Goal: Communication & Community: Answer question/provide support

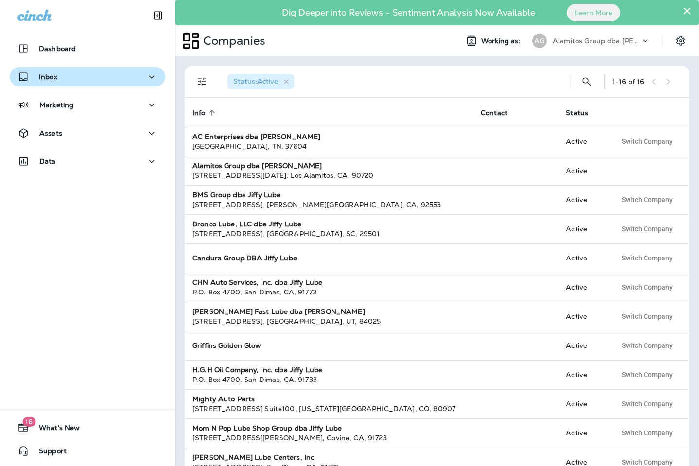
click at [32, 82] on div "Inbox" at bounding box center [38, 77] width 40 height 12
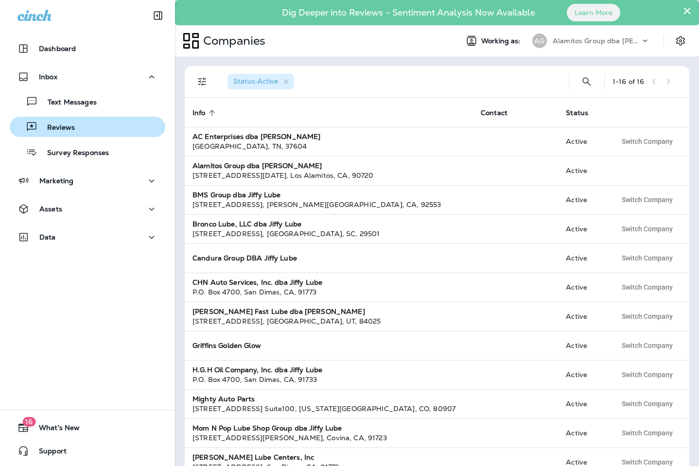
click at [63, 126] on p "Reviews" at bounding box center [55, 128] width 37 height 9
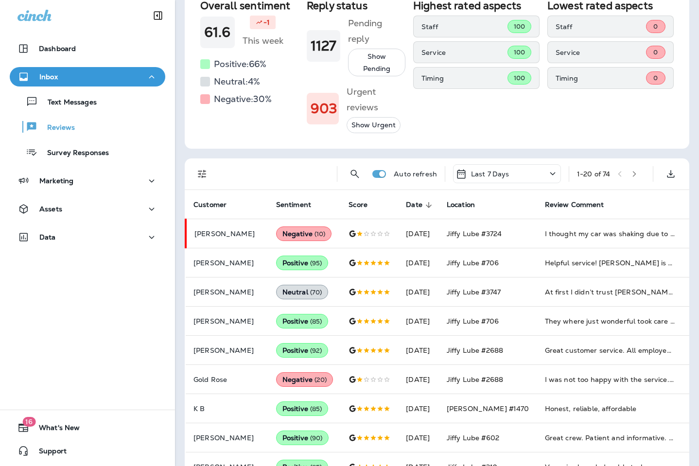
scroll to position [108, 0]
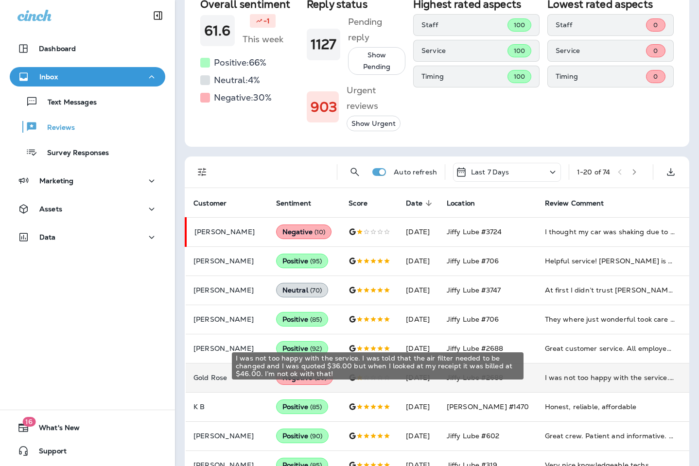
click at [574, 373] on div "I was not too happy with the service. I was told that the air filter needed to …" at bounding box center [610, 378] width 130 height 10
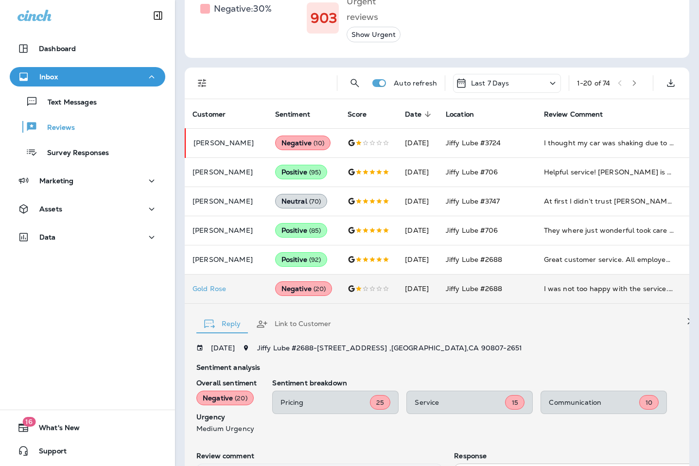
scroll to position [190, 0]
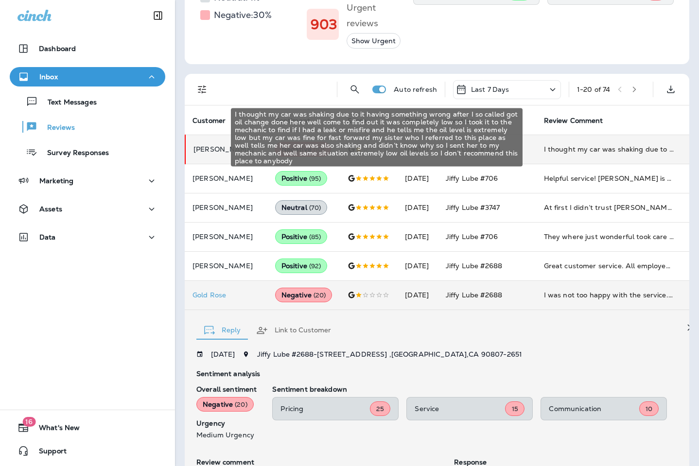
click at [602, 144] on div "I thought my car was shaking due to it having something wrong after I so called…" at bounding box center [609, 149] width 130 height 10
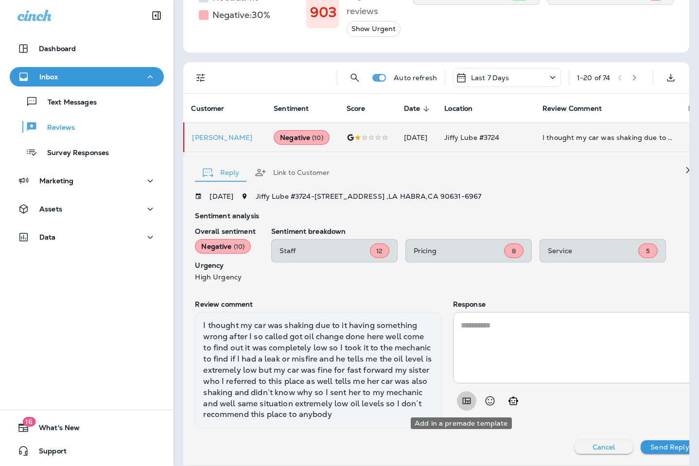
click at [464, 402] on icon "Add in a premade template" at bounding box center [467, 401] width 8 height 6
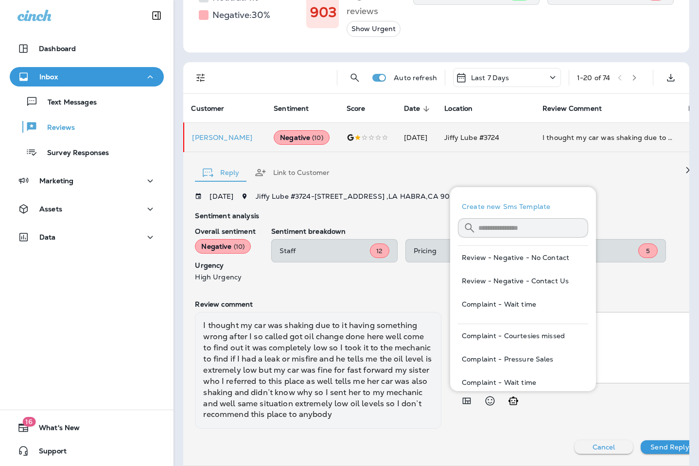
click at [536, 285] on button "Review - Negative - Contact Us" at bounding box center [523, 280] width 130 height 23
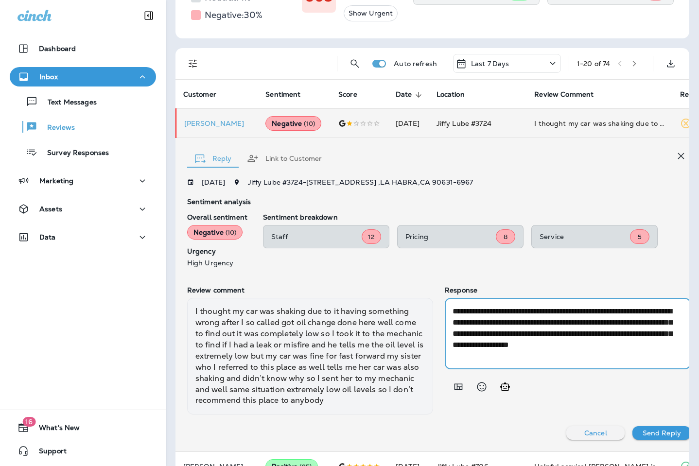
drag, startPoint x: 498, startPoint y: 338, endPoint x: 610, endPoint y: 326, distance: 112.5
click at [610, 326] on textarea "**********" at bounding box center [564, 334] width 223 height 56
drag, startPoint x: 547, startPoint y: 325, endPoint x: 484, endPoint y: 326, distance: 63.2
click at [484, 326] on textarea "**********" at bounding box center [564, 334] width 223 height 56
type textarea "**********"
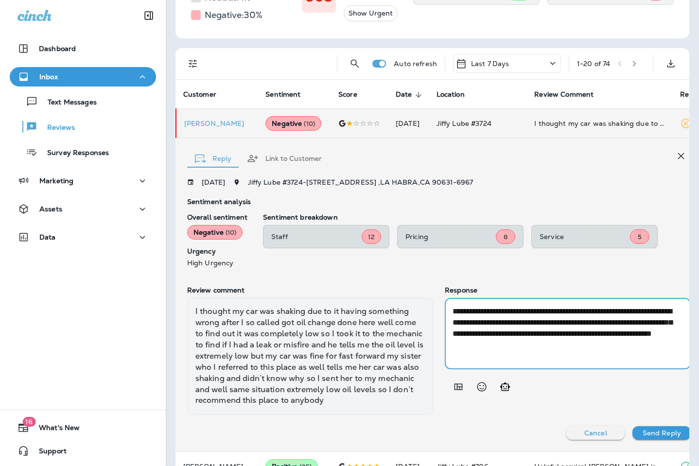
click at [652, 437] on p "Send Reply" at bounding box center [662, 434] width 38 height 8
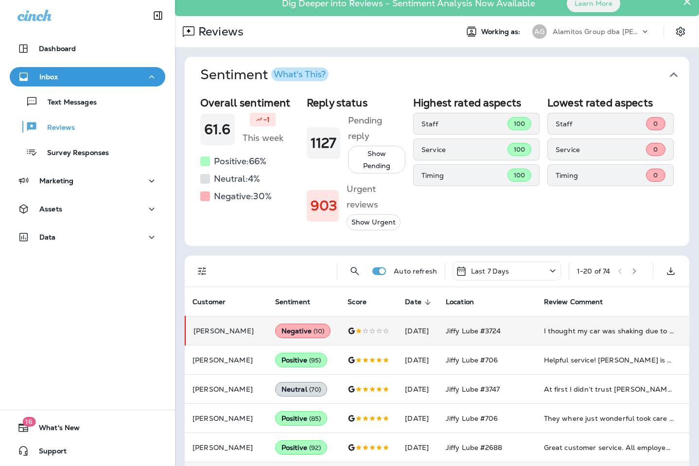
scroll to position [0, 0]
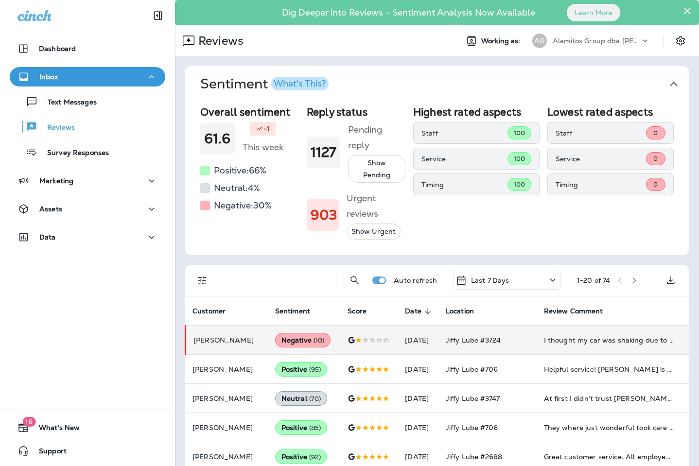
click at [628, 42] on p "Alamitos Group dba [PERSON_NAME]" at bounding box center [597, 41] width 88 height 8
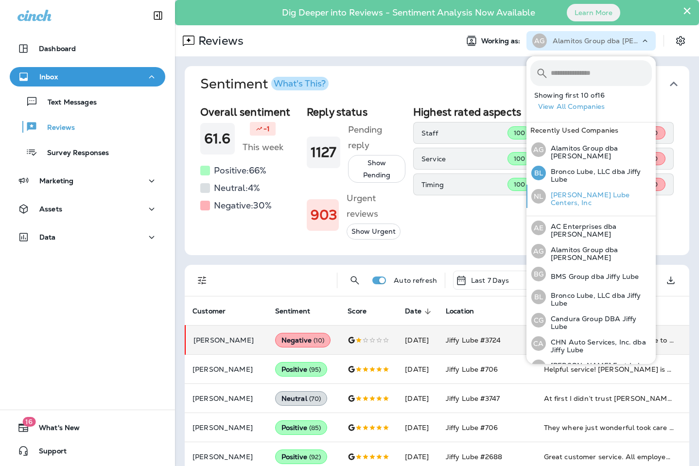
scroll to position [2, 0]
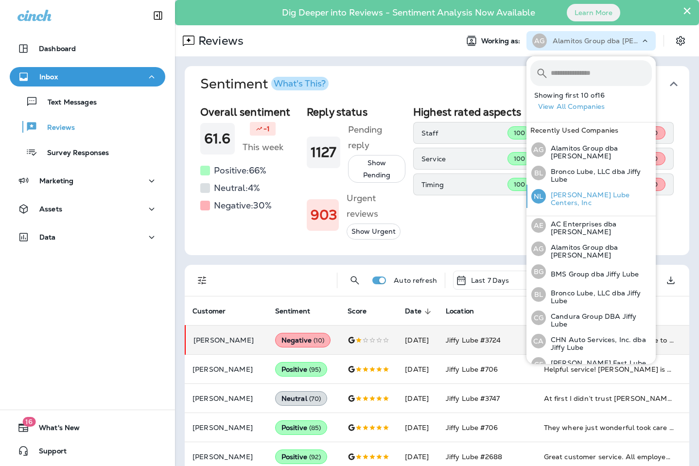
click at [599, 196] on p "[PERSON_NAME] Lube Centers, Inc" at bounding box center [599, 199] width 106 height 16
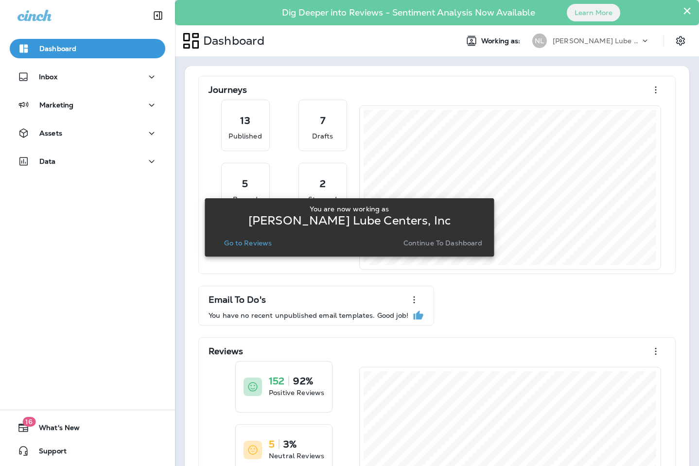
scroll to position [0, 0]
click at [254, 249] on button "Go to Reviews" at bounding box center [247, 243] width 55 height 14
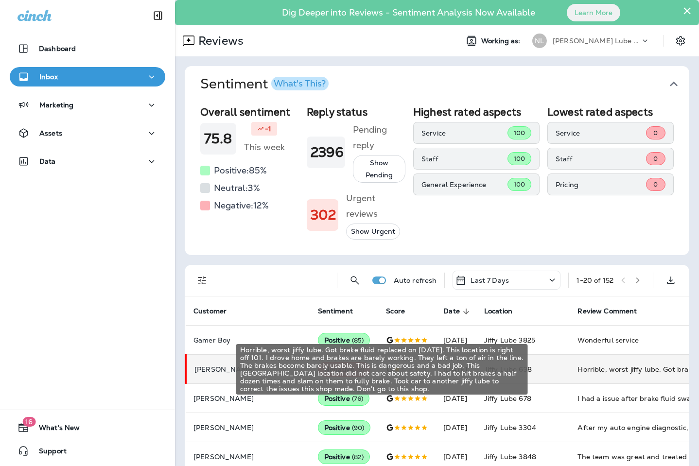
click at [578, 369] on div "Horrible, worst jiffy lube. Got brake fluid replaced on [DATE]. This location i…" at bounding box center [643, 370] width 130 height 10
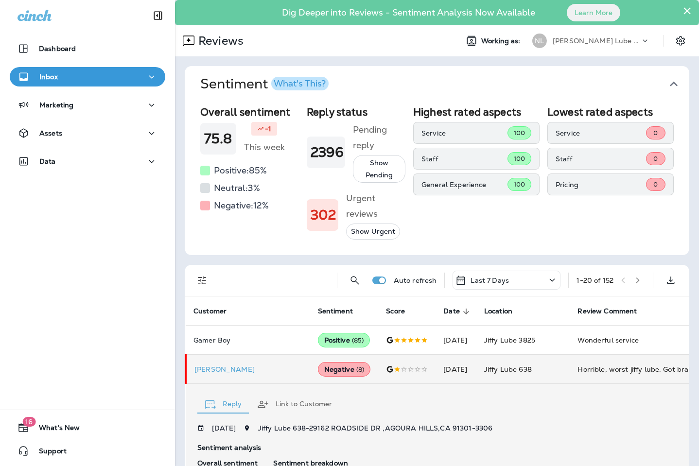
scroll to position [221, 0]
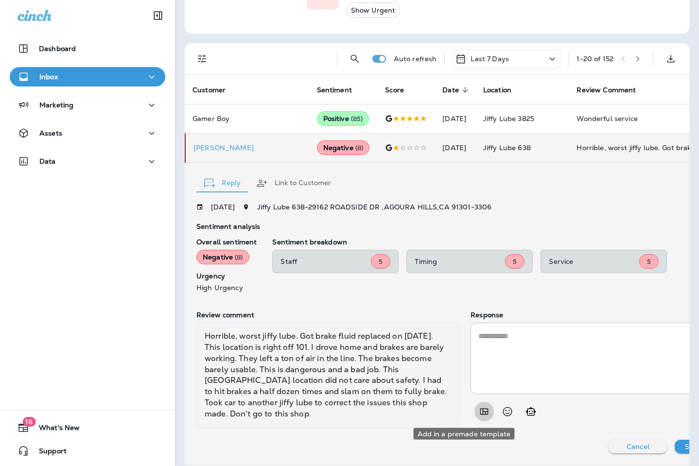
click at [481, 414] on icon "Add in a premade template" at bounding box center [485, 412] width 8 height 6
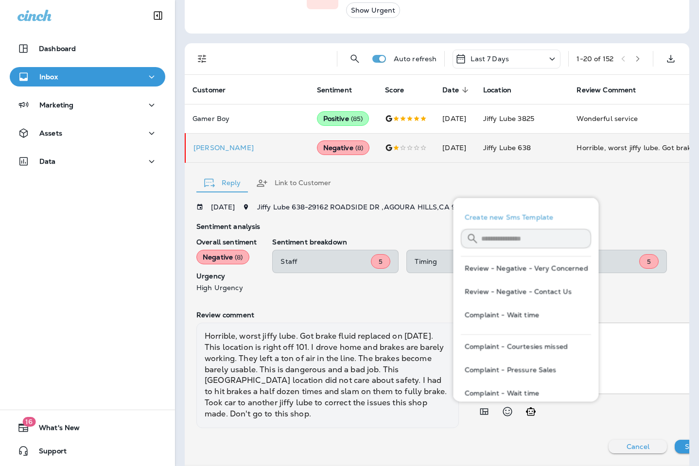
click at [540, 267] on button "Review - Negative - Very Concerned" at bounding box center [526, 268] width 130 height 23
type textarea "**********"
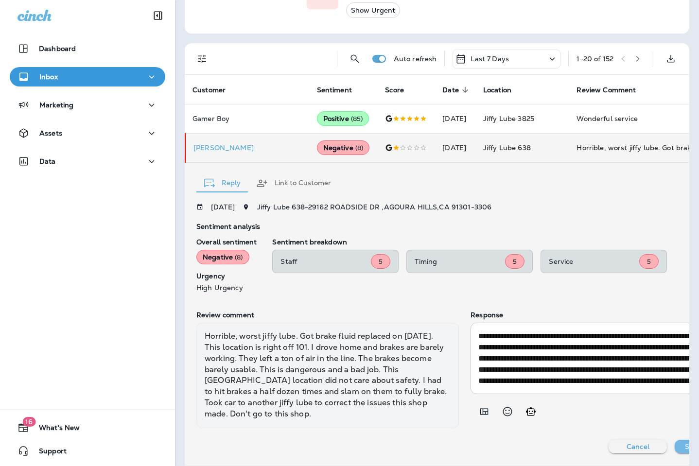
click at [685, 446] on p "Send Reply" at bounding box center [704, 447] width 38 height 8
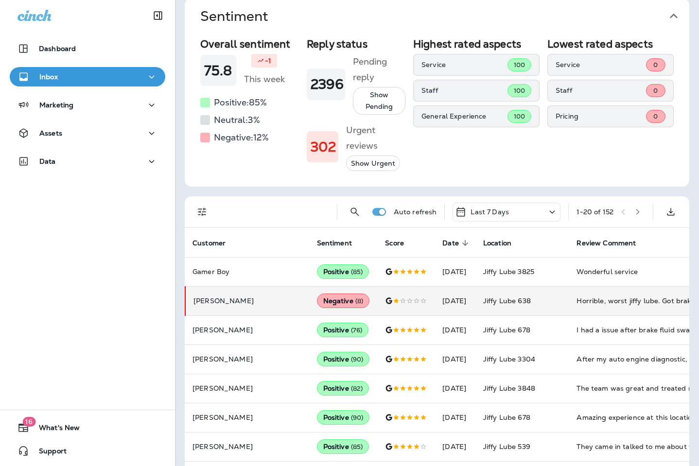
scroll to position [63, 0]
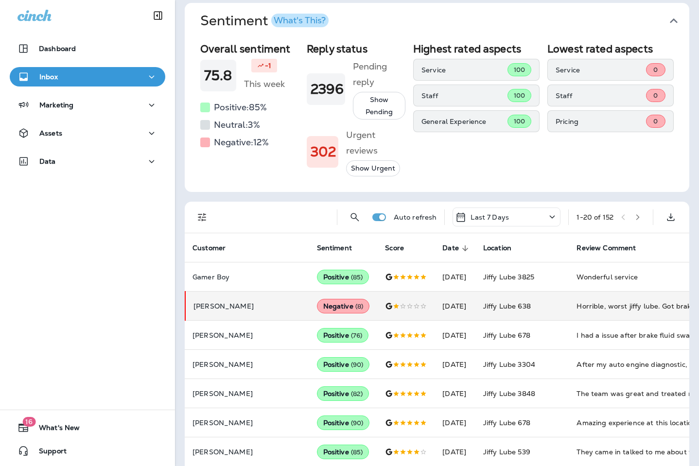
click at [637, 218] on icon "button" at bounding box center [638, 217] width 7 height 7
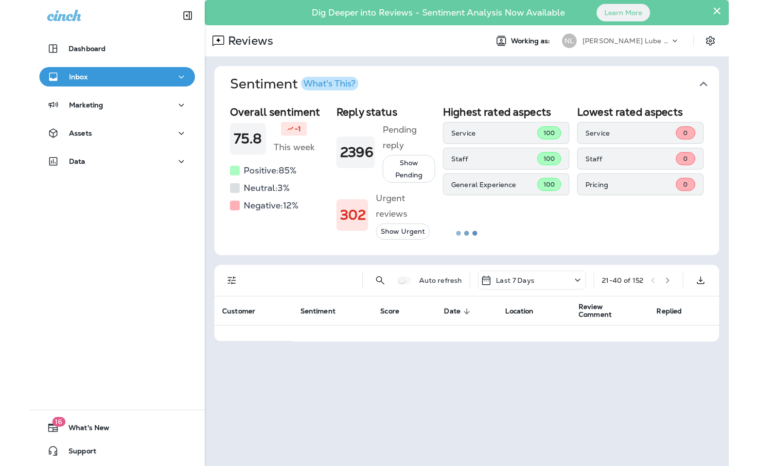
scroll to position [0, 0]
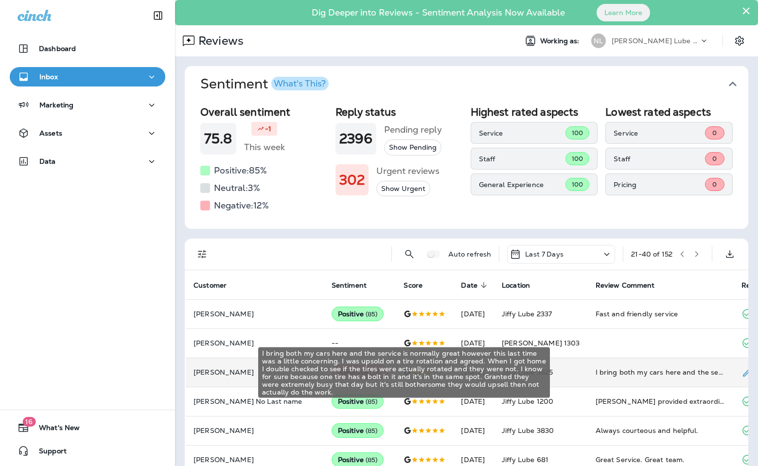
click at [638, 373] on div "I bring both my cars here and the service is normally great however this last t…" at bounding box center [661, 373] width 130 height 10
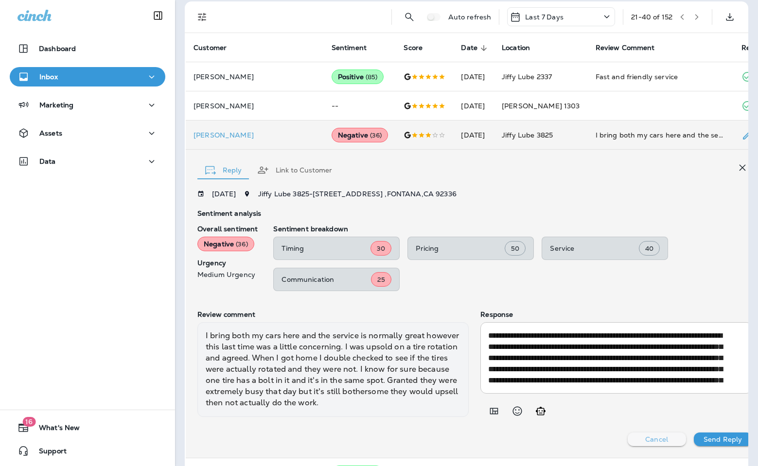
click at [645, 444] on p "Cancel" at bounding box center [656, 440] width 23 height 8
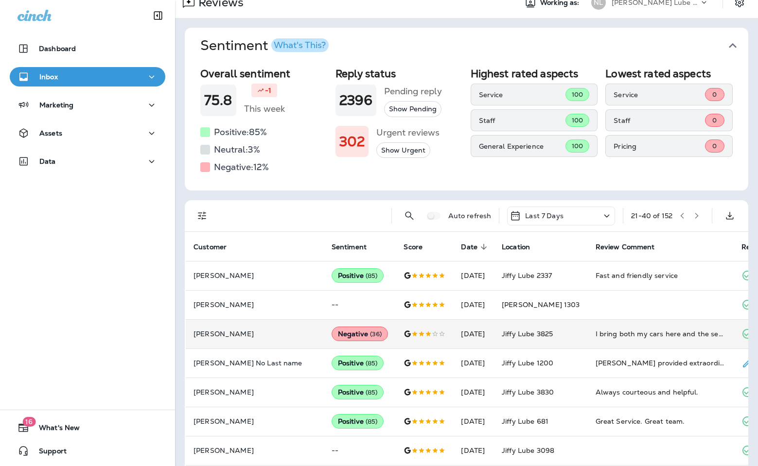
scroll to position [28, 0]
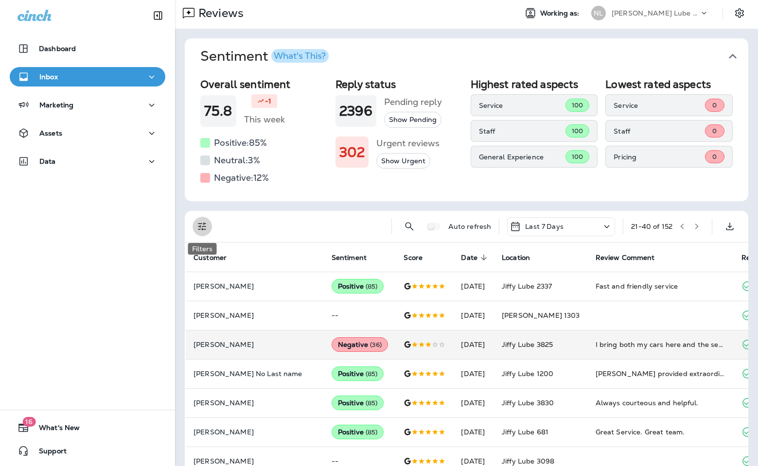
click at [201, 226] on icon "Filters" at bounding box center [203, 227] width 12 height 12
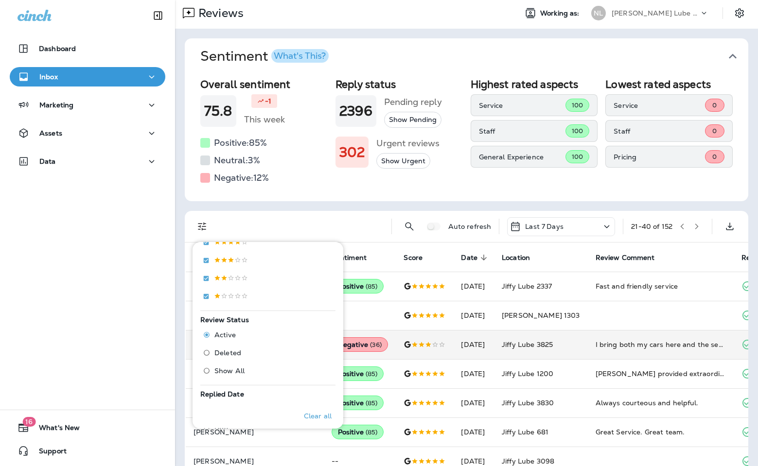
scroll to position [250, 0]
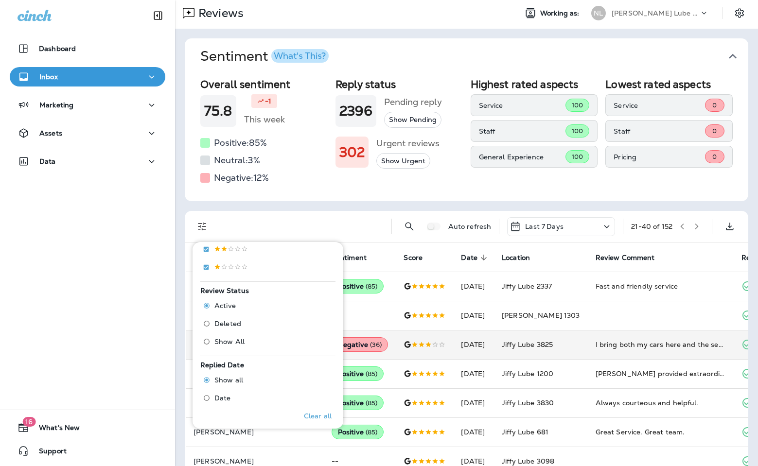
click at [231, 323] on span "Deleted" at bounding box center [228, 324] width 27 height 8
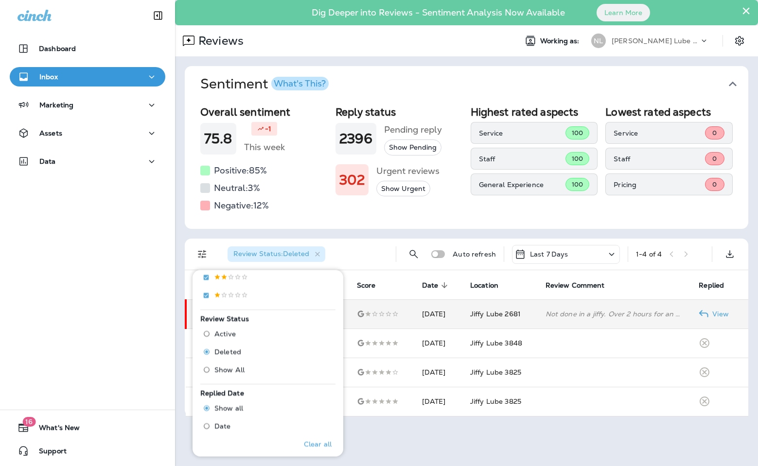
click at [617, 308] on td "Not done in a jiffy. Over 2 hours for an oil change." at bounding box center [615, 314] width 154 height 29
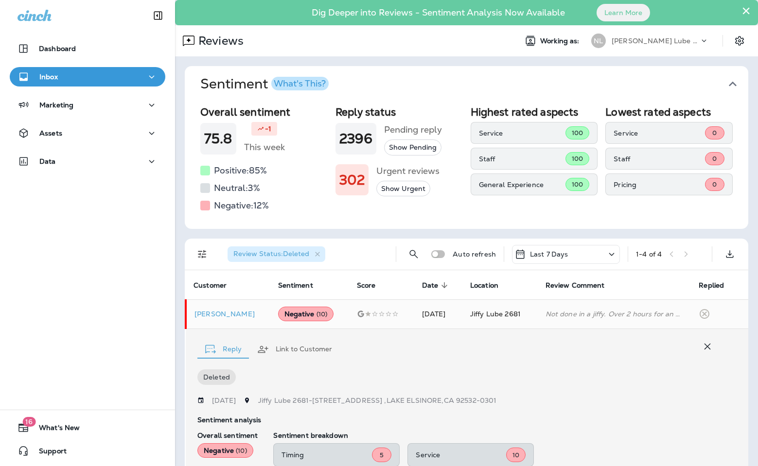
click at [660, 41] on p "[PERSON_NAME] Lube Centers, Inc" at bounding box center [656, 41] width 88 height 8
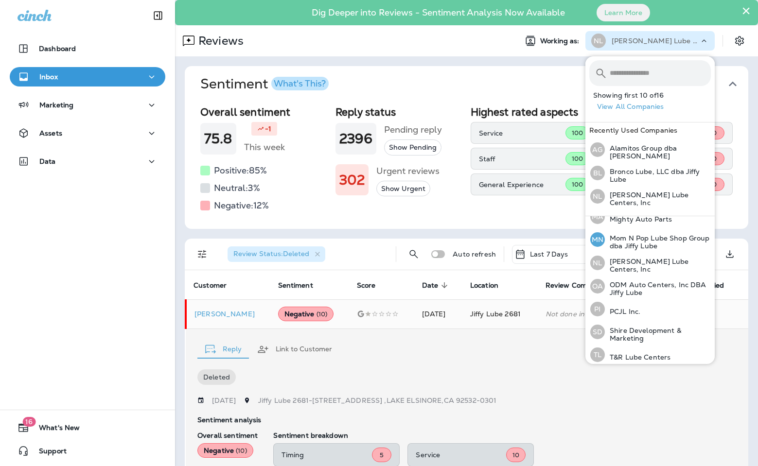
scroll to position [220, 0]
click at [650, 280] on p "ODM Auto Centers, Inc DBA Jiffy Lube" at bounding box center [658, 288] width 106 height 16
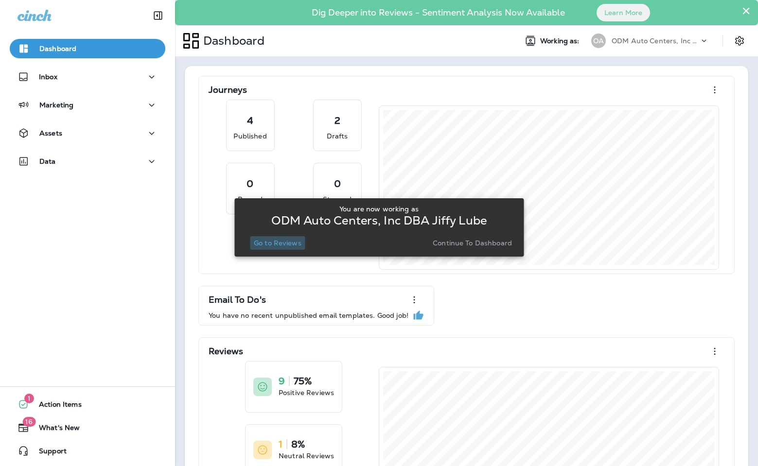
click at [288, 248] on button "Go to Reviews" at bounding box center [277, 243] width 55 height 14
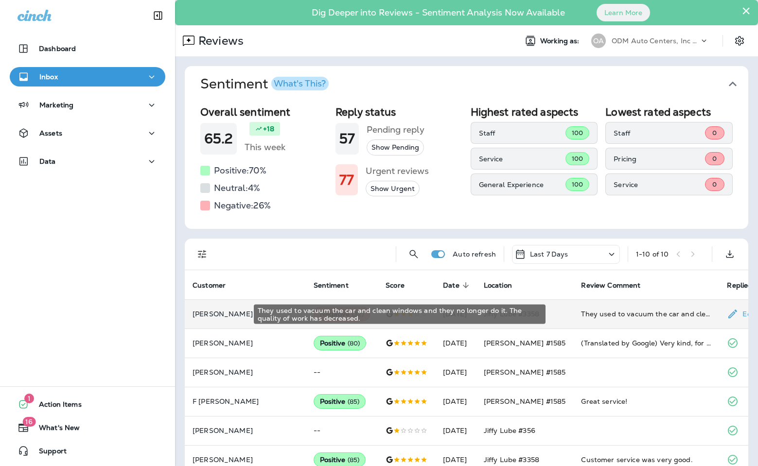
click at [622, 316] on div "They used to vacuum the car and clean windows and they no longer do it. The qua…" at bounding box center [646, 314] width 130 height 10
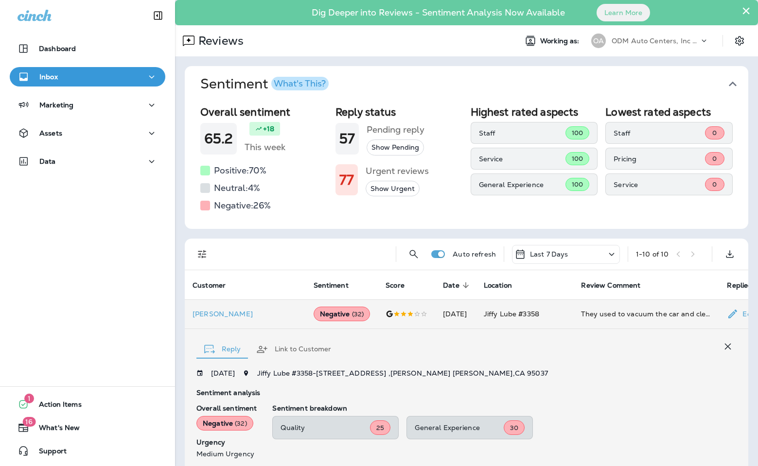
scroll to position [159, 0]
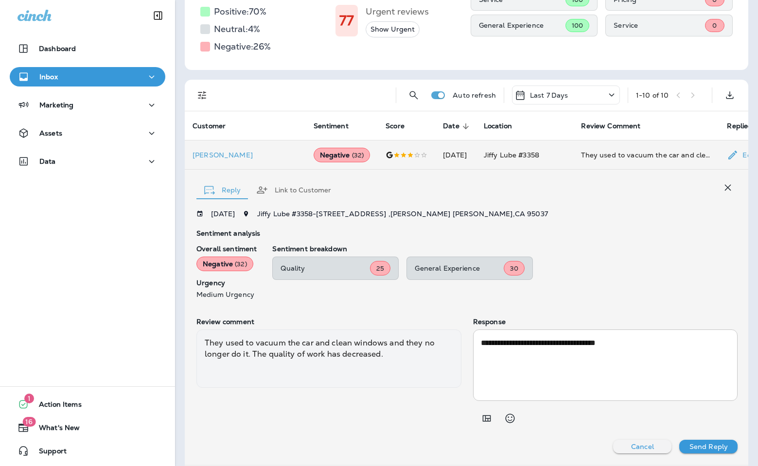
click at [624, 347] on textarea "**********" at bounding box center [600, 366] width 239 height 56
click at [481, 418] on icon "Add in a premade template" at bounding box center [487, 419] width 12 height 12
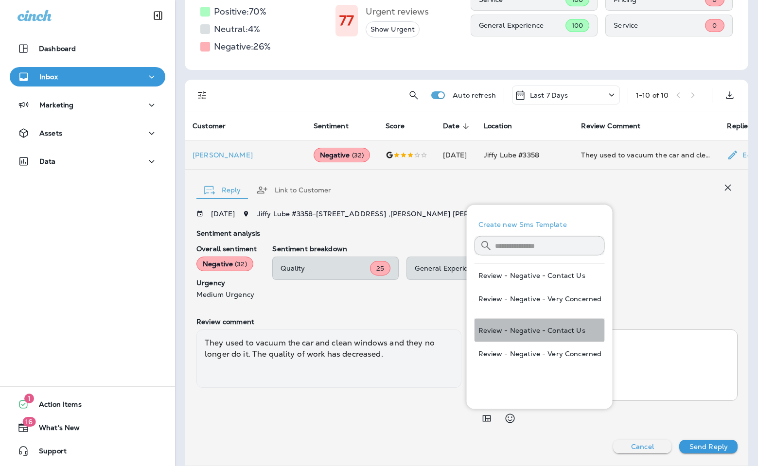
click at [554, 331] on button "Review - Negative - Contact Us" at bounding box center [540, 330] width 130 height 23
type textarea "**********"
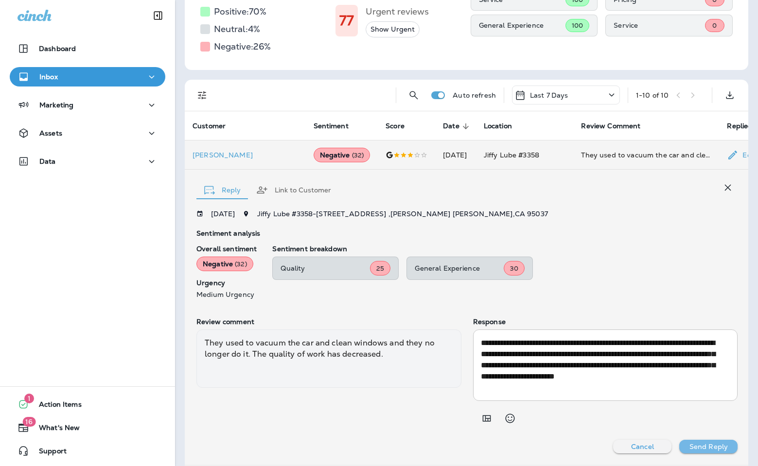
click at [691, 449] on p "Send Reply" at bounding box center [709, 447] width 38 height 8
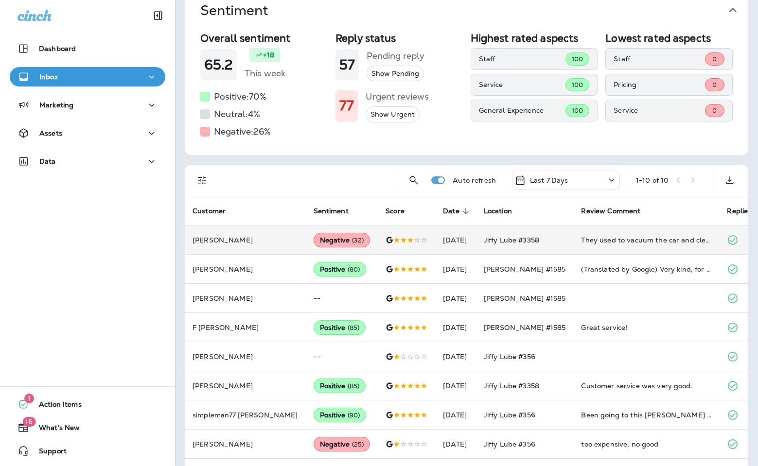
scroll to position [0, 0]
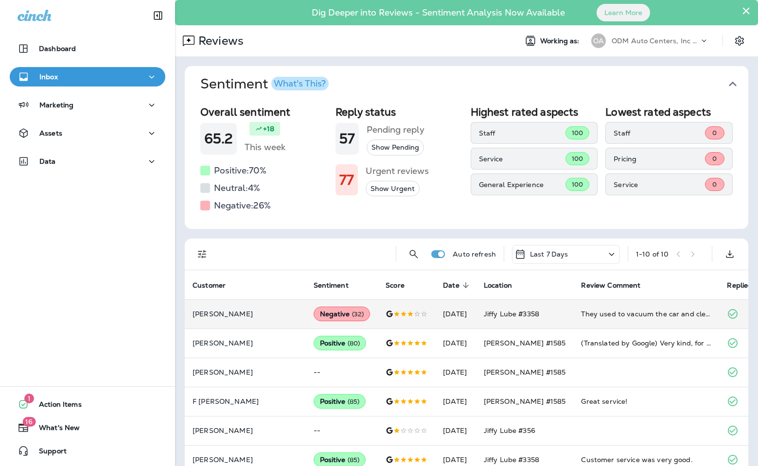
click at [670, 35] on div "ODM Auto Centers, Inc DBA Jiffy Lube" at bounding box center [656, 41] width 88 height 15
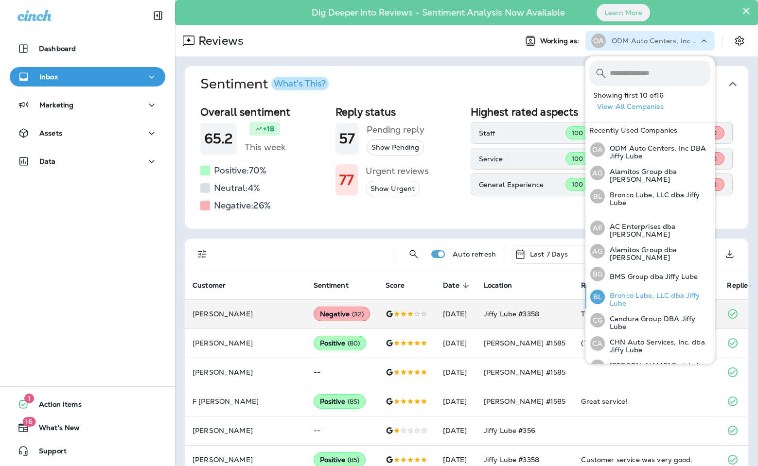
click at [627, 296] on p "Bronco Lube, LLC dba Jiffy Lube" at bounding box center [658, 300] width 106 height 16
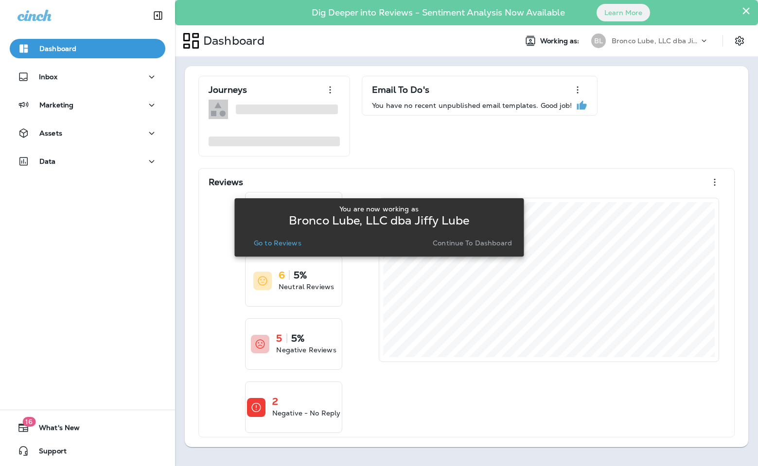
click at [272, 245] on p "Go to Reviews" at bounding box center [278, 243] width 48 height 8
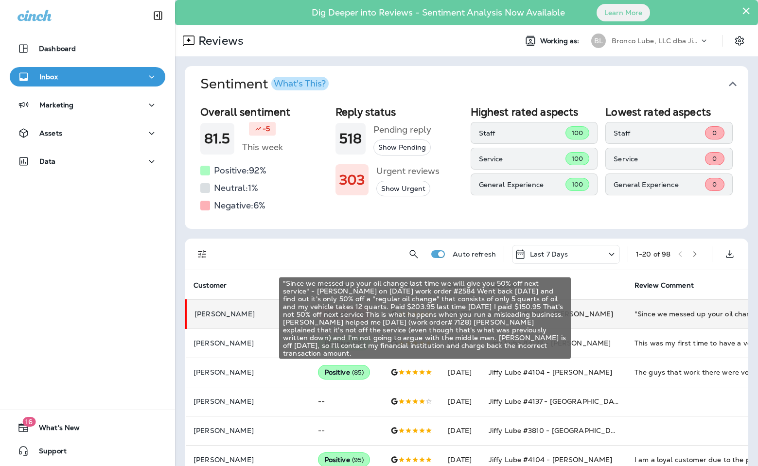
click at [635, 318] on div ""Since we messed up your oil change last time we will give you 50% off next ser…" at bounding box center [700, 314] width 130 height 10
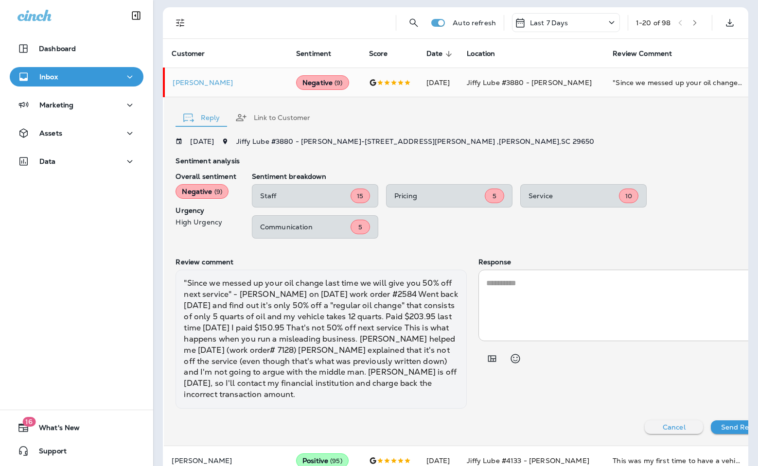
scroll to position [233, 0]
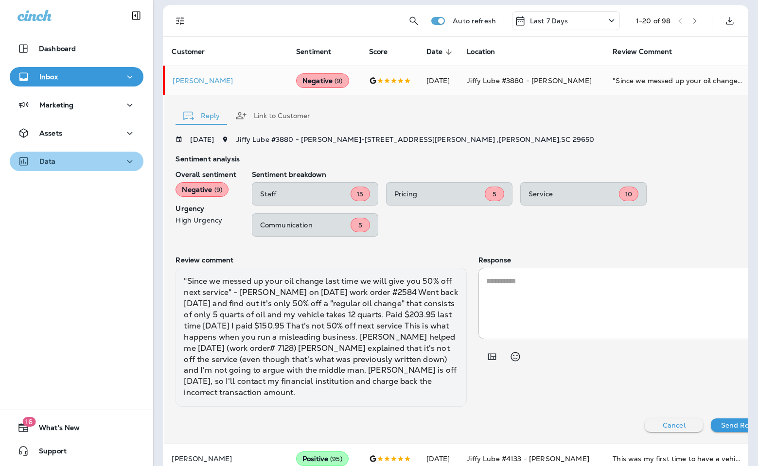
click at [48, 161] on p "Data" at bounding box center [47, 162] width 17 height 8
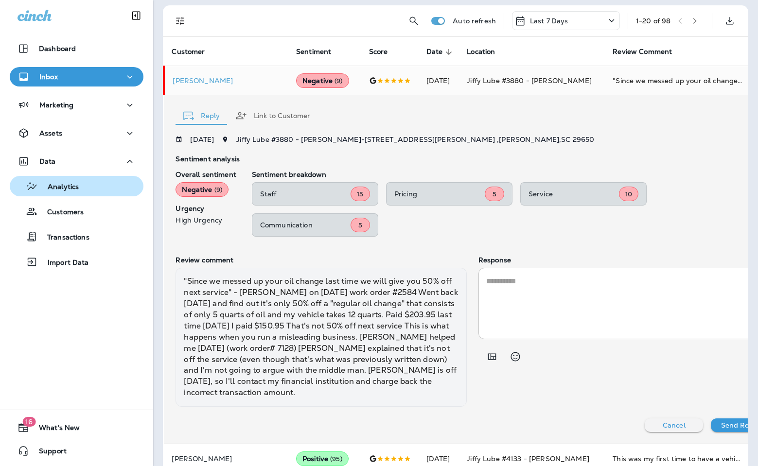
click at [64, 187] on p "Analytics" at bounding box center [58, 187] width 41 height 9
